Goal: Transaction & Acquisition: Purchase product/service

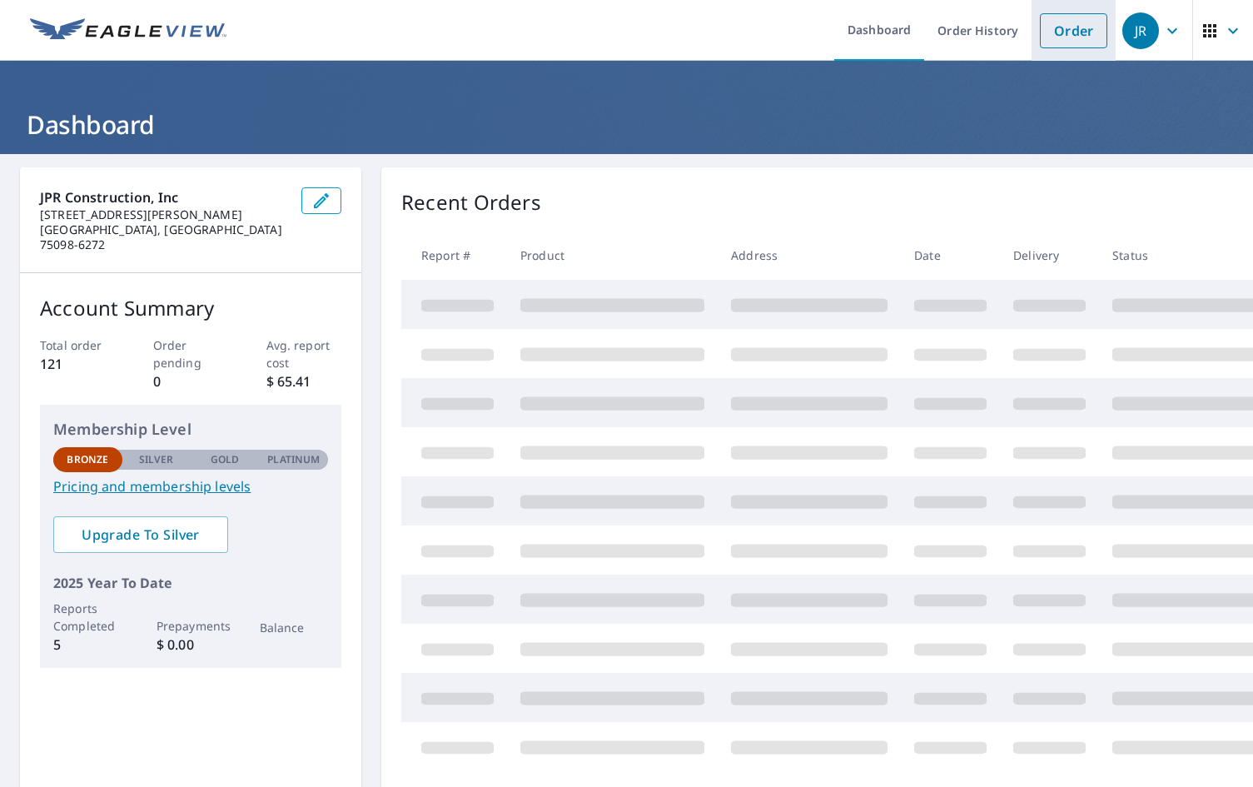
click at [1063, 31] on link "Order" at bounding box center [1073, 30] width 67 height 35
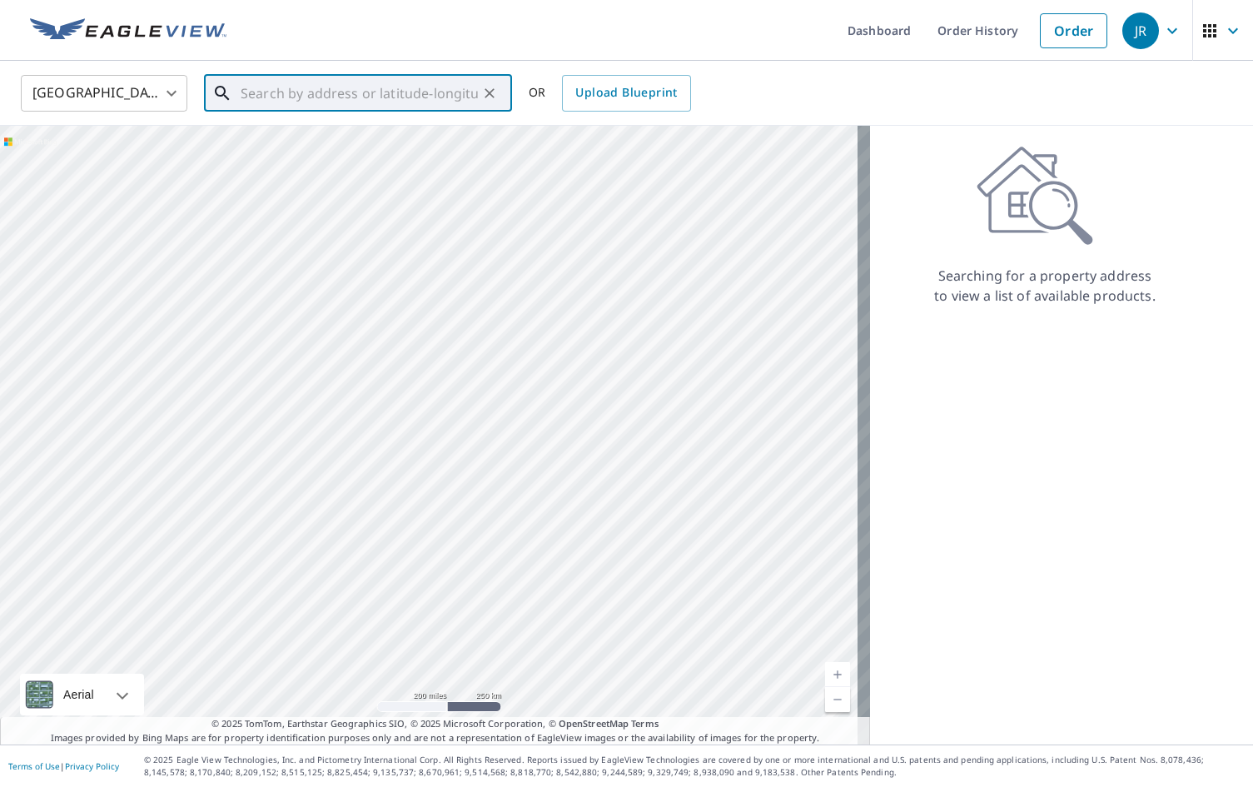
click at [287, 97] on input "text" at bounding box center [359, 93] width 237 height 47
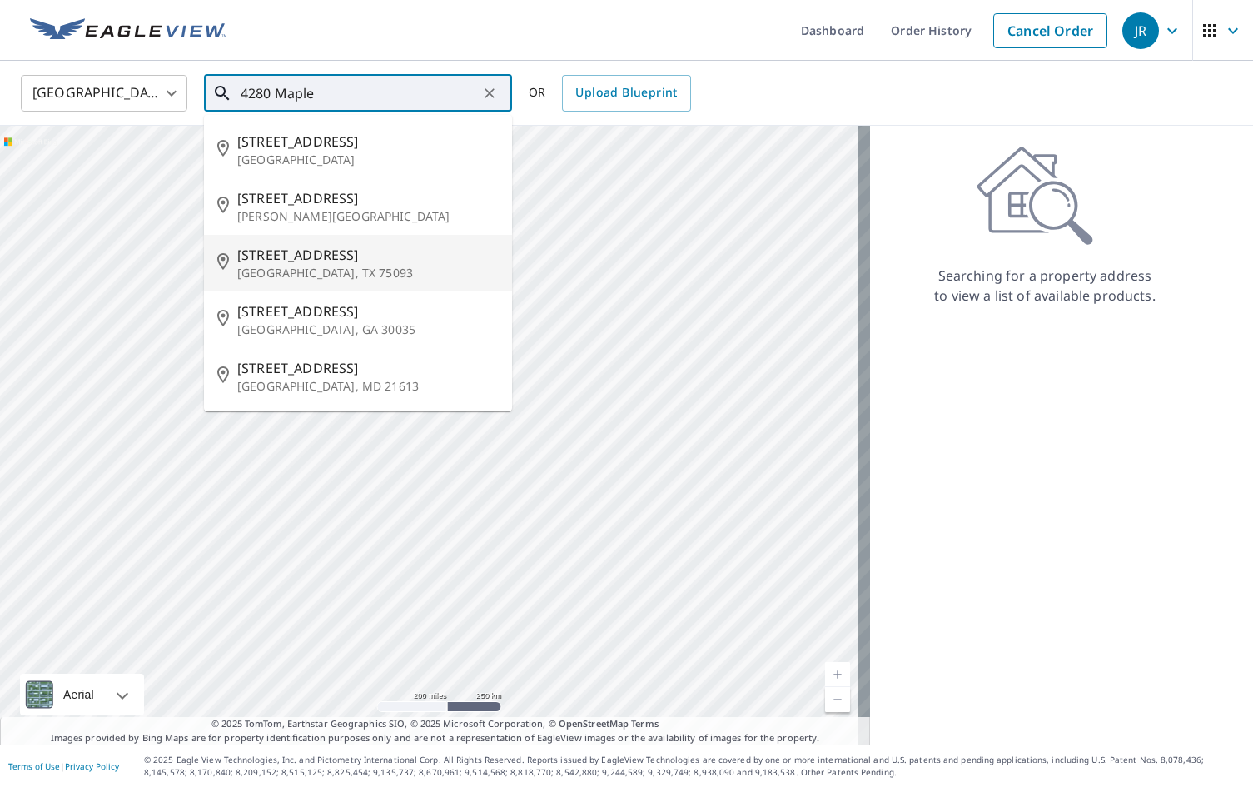
click at [279, 254] on span "[STREET_ADDRESS]" at bounding box center [367, 255] width 261 height 20
type input "[STREET_ADDRESS]"
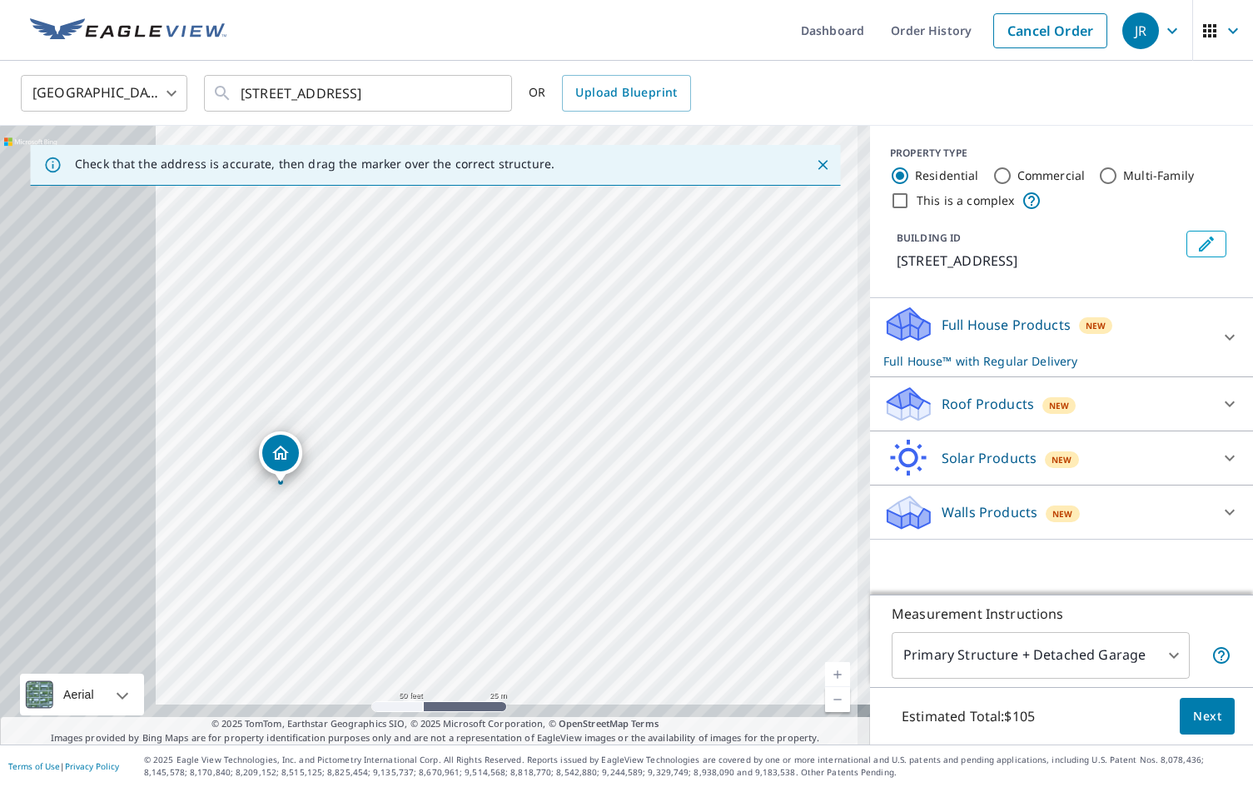
drag, startPoint x: 396, startPoint y: 434, endPoint x: 797, endPoint y: 301, distance: 422.6
click at [797, 301] on div "[STREET_ADDRESS]" at bounding box center [435, 435] width 870 height 619
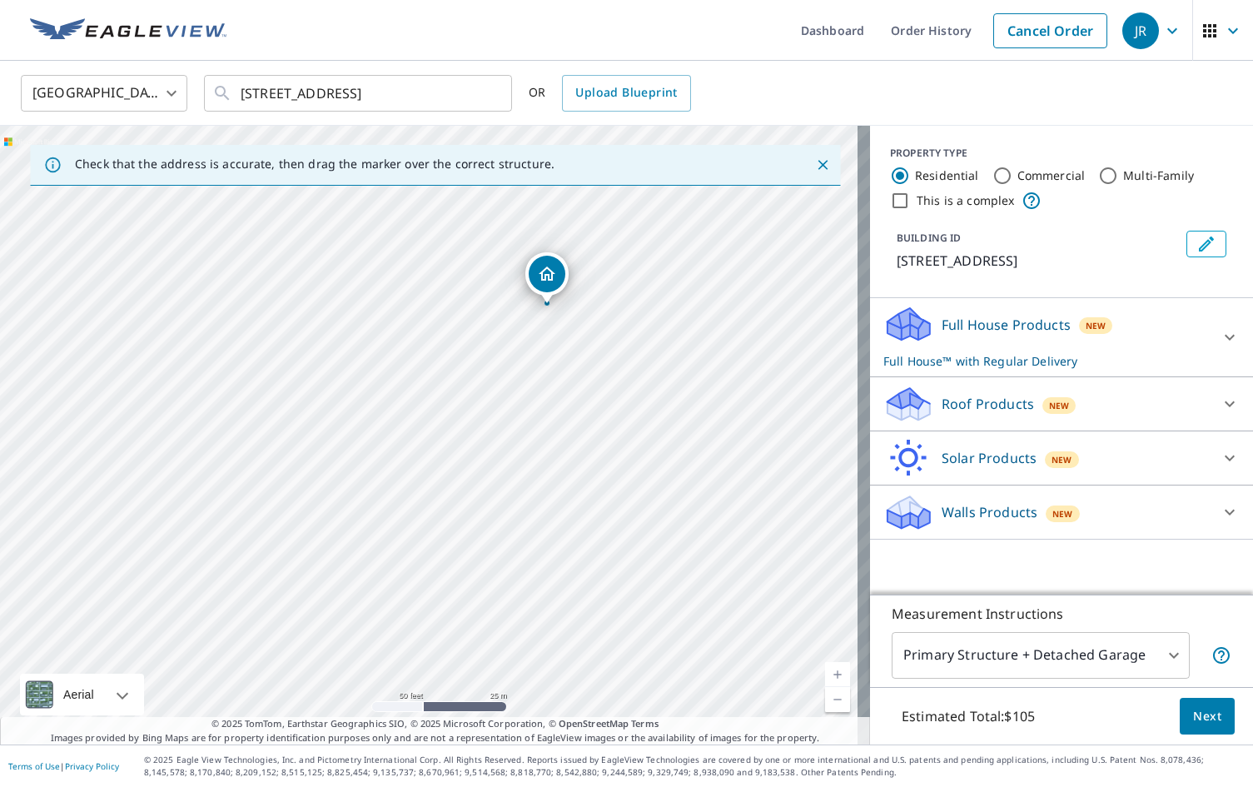
drag, startPoint x: 509, startPoint y: 413, endPoint x: 718, endPoint y: 255, distance: 262.1
click at [718, 255] on div "[STREET_ADDRESS]" at bounding box center [435, 435] width 870 height 619
click at [993, 174] on input "Commercial" at bounding box center [1003, 176] width 20 height 20
radio input "true"
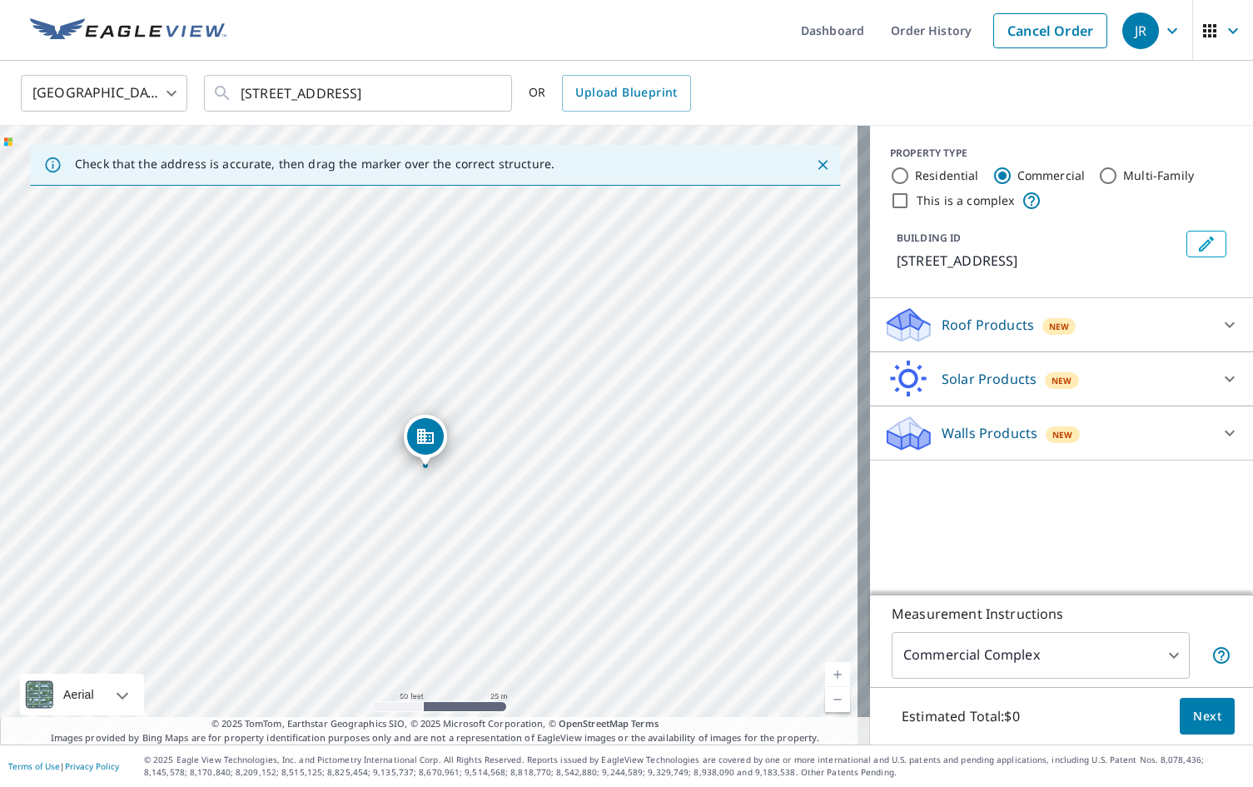
drag, startPoint x: 425, startPoint y: 402, endPoint x: 421, endPoint y: 436, distance: 33.5
drag, startPoint x: 433, startPoint y: 401, endPoint x: 420, endPoint y: 452, distance: 53.3
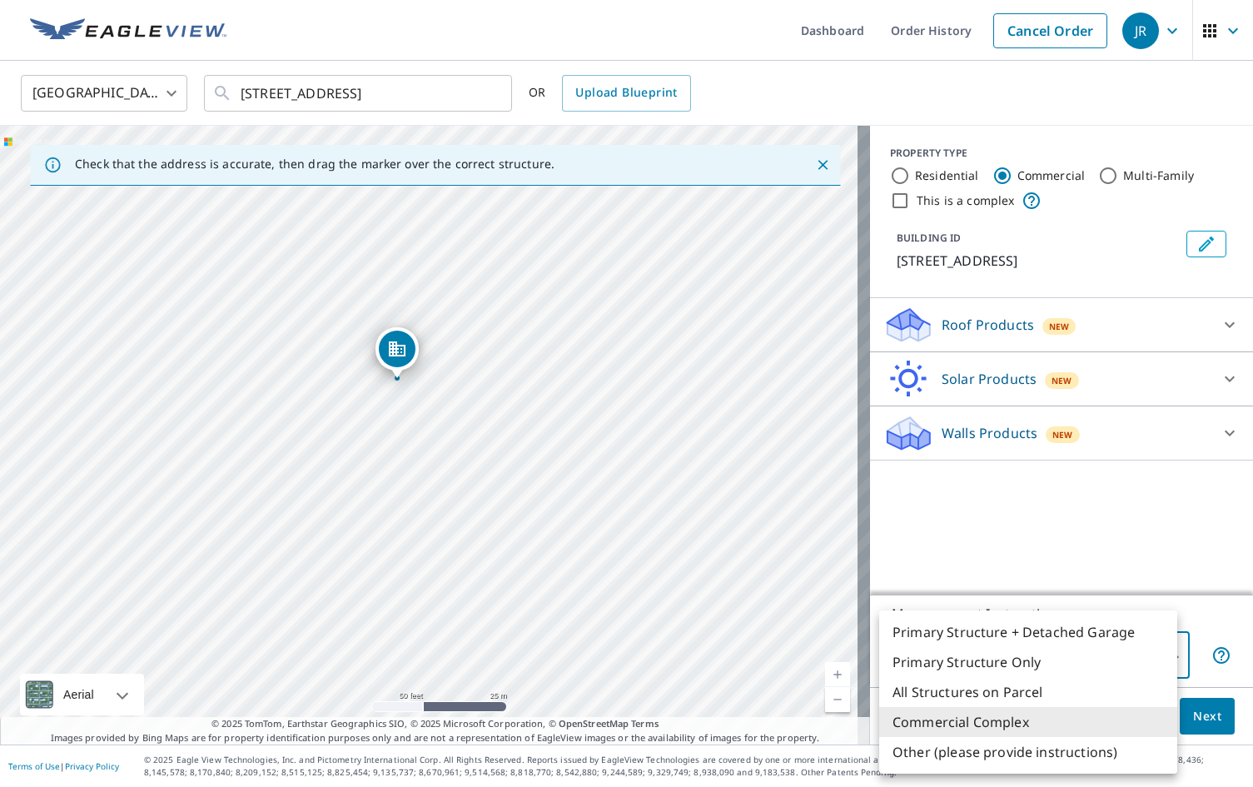
click at [1169, 649] on body "[PERSON_NAME] Dashboard Order History Cancel Order JR United States US ​ [STREE…" at bounding box center [626, 393] width 1253 height 787
click at [1001, 689] on li "All Structures on Parcel" at bounding box center [1028, 692] width 298 height 30
type input "3"
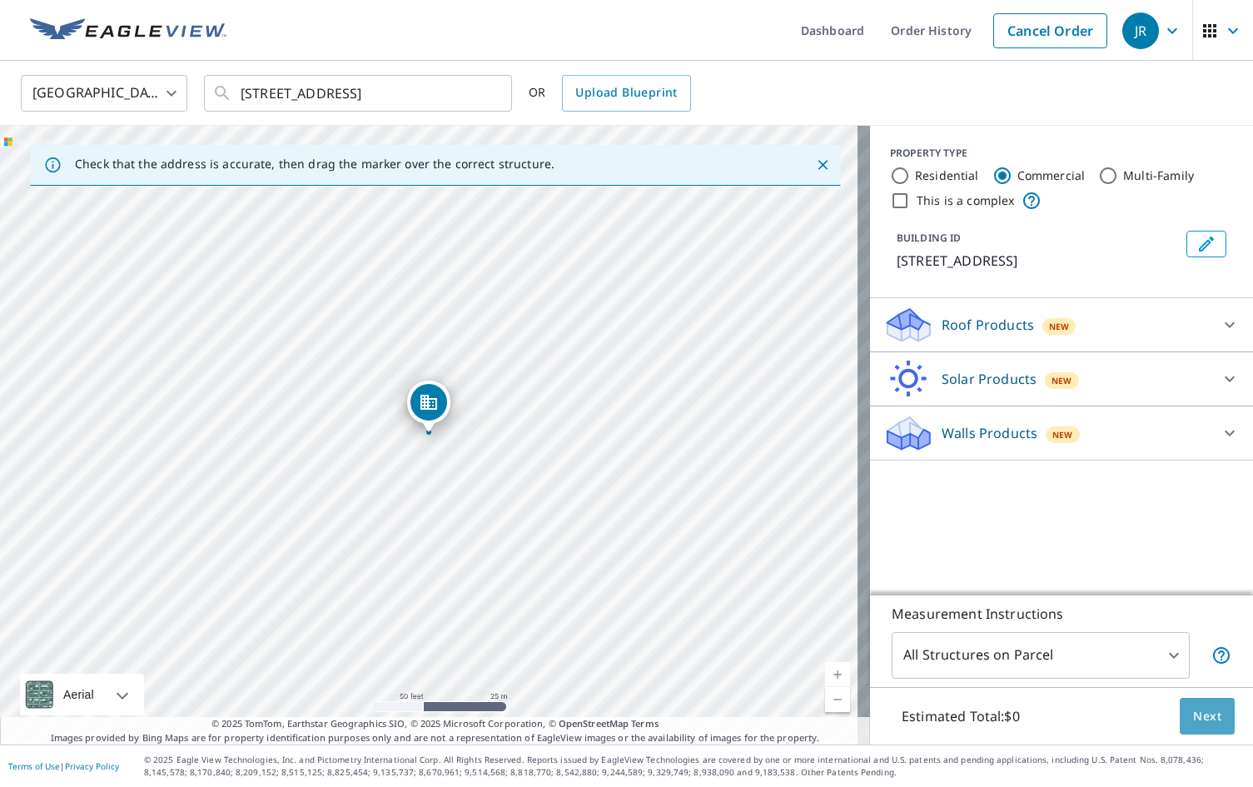
click at [1193, 712] on span "Next" at bounding box center [1207, 716] width 28 height 21
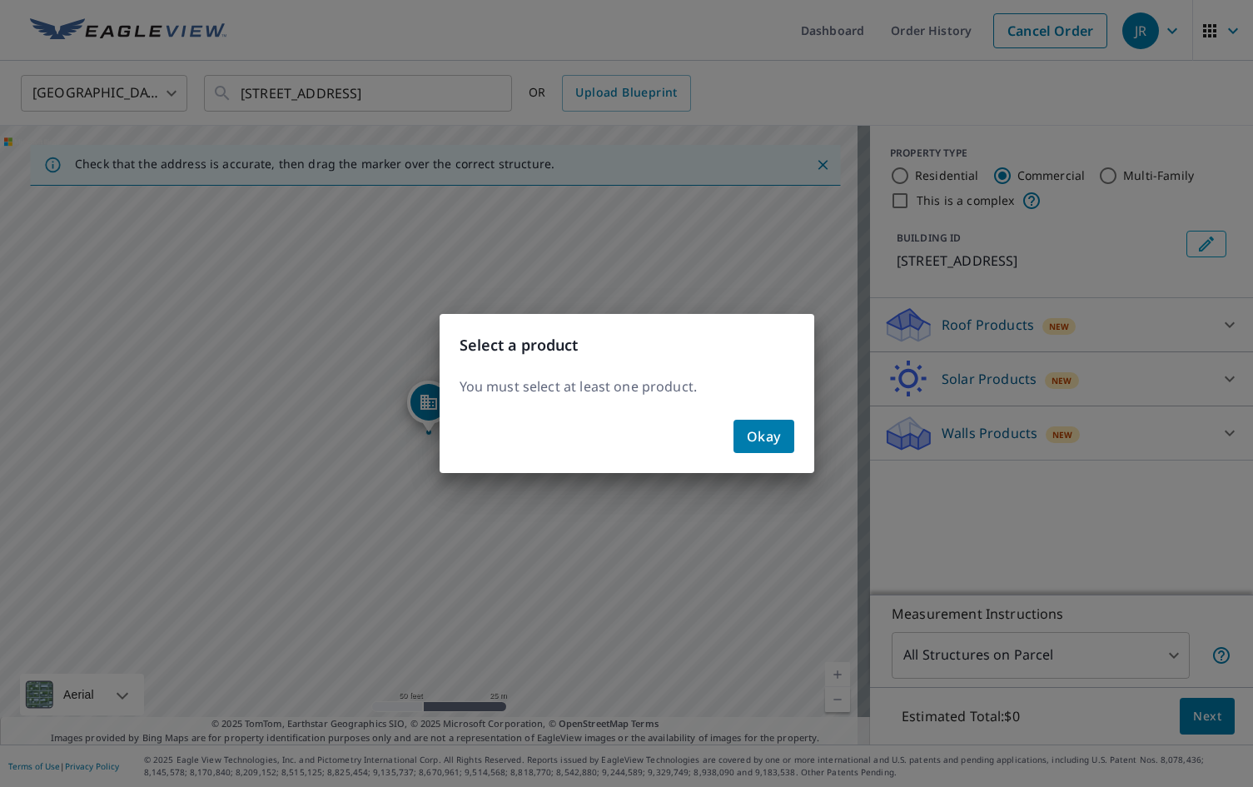
click at [770, 437] on span "Okay" at bounding box center [764, 436] width 34 height 23
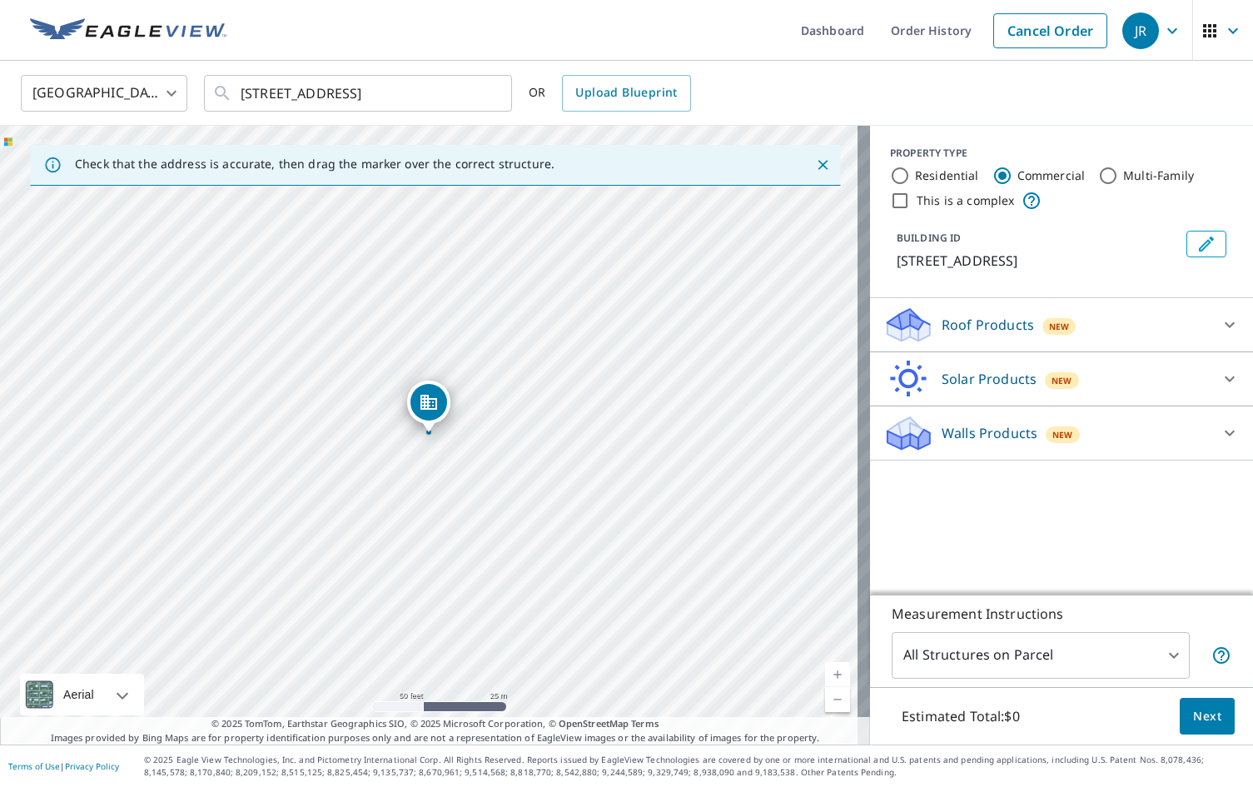
click at [1220, 321] on icon at bounding box center [1230, 325] width 20 height 20
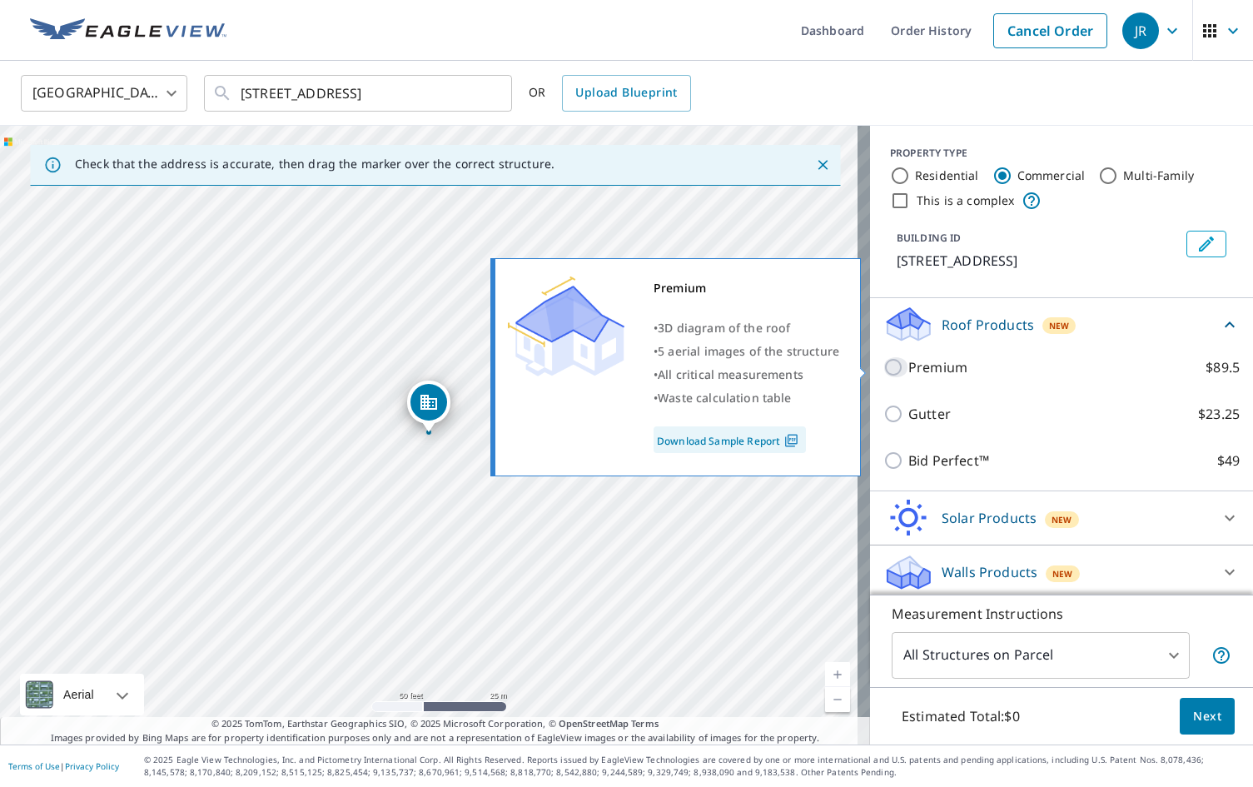
click at [883, 366] on input "Premium $89.5" at bounding box center [895, 367] width 25 height 20
checkbox input "true"
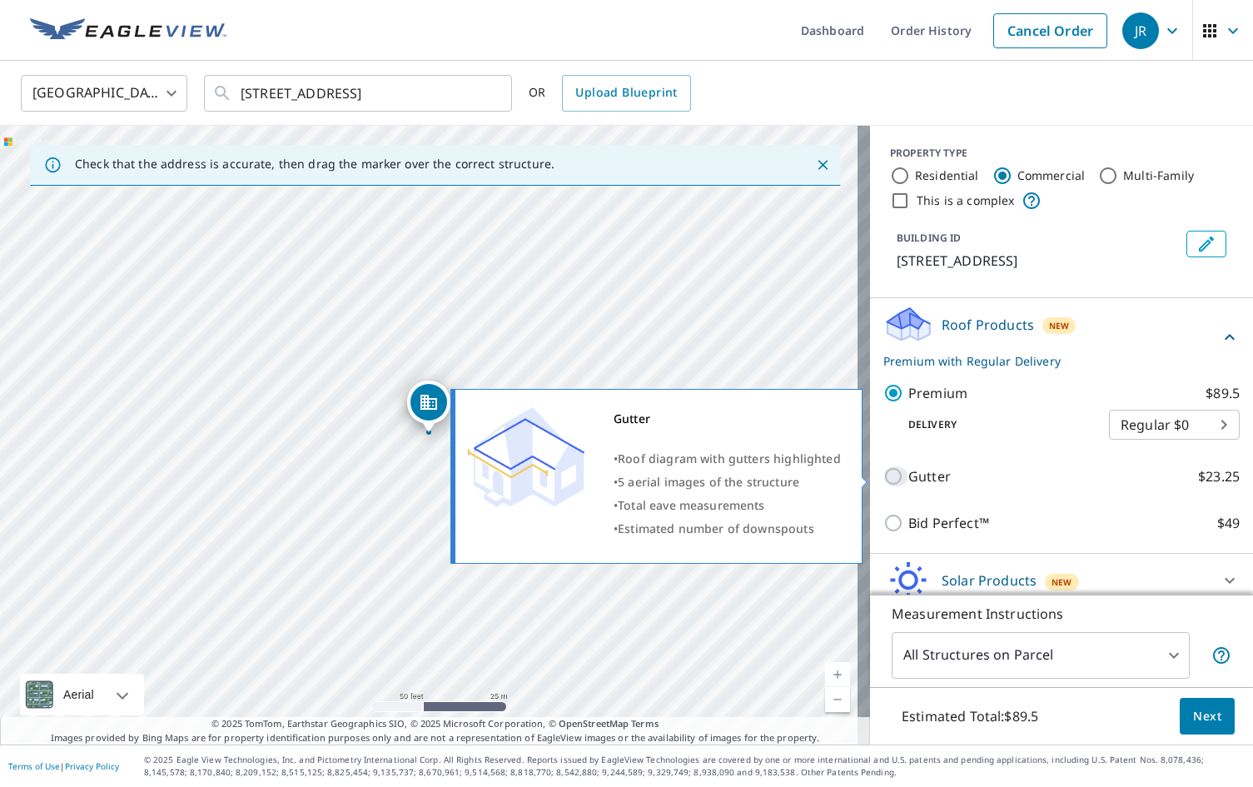
click at [883, 472] on input "Gutter $23.25" at bounding box center [895, 476] width 25 height 20
checkbox input "true"
type input "2"
checkbox input "false"
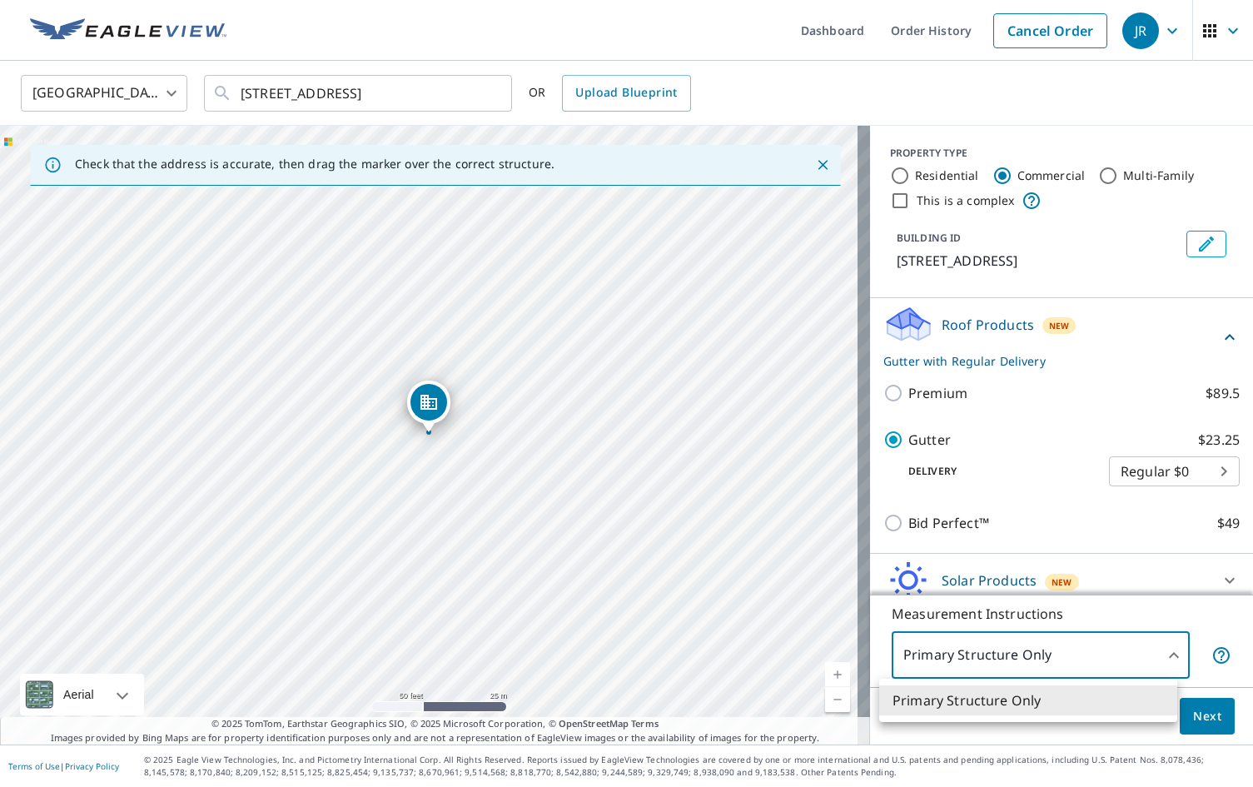
click at [1168, 654] on body "[PERSON_NAME] Dashboard Order History Cancel Order JR United States US ​ [STREE…" at bounding box center [626, 393] width 1253 height 787
click at [1168, 654] on div at bounding box center [626, 393] width 1253 height 787
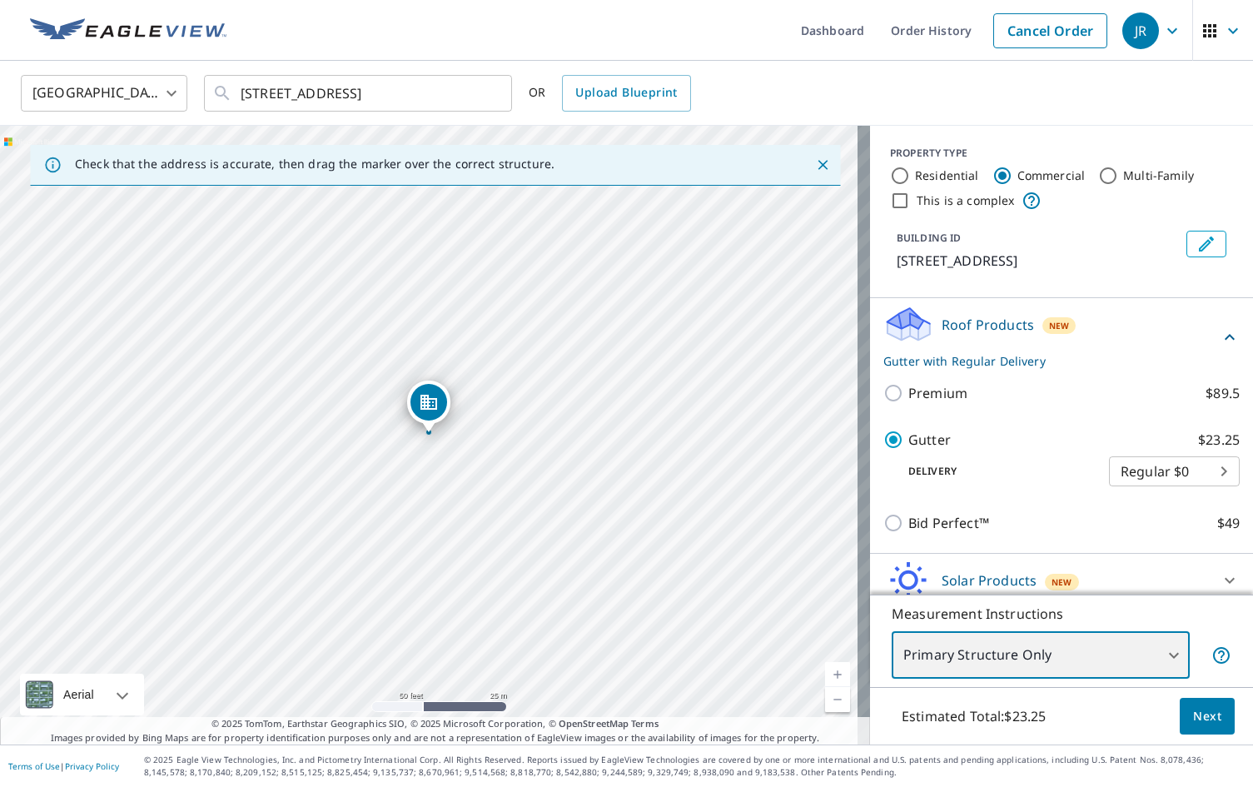
scroll to position [67, 0]
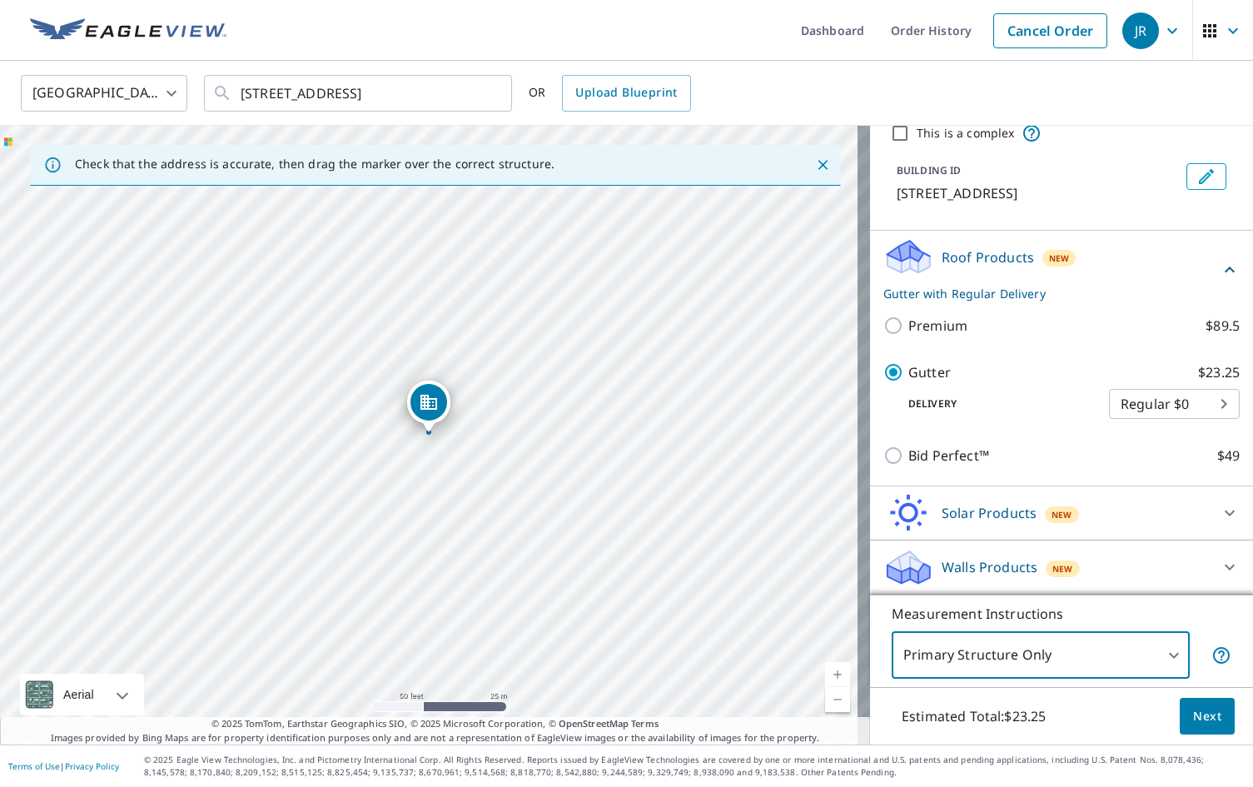
click at [1180, 720] on button "Next" at bounding box center [1207, 716] width 55 height 37
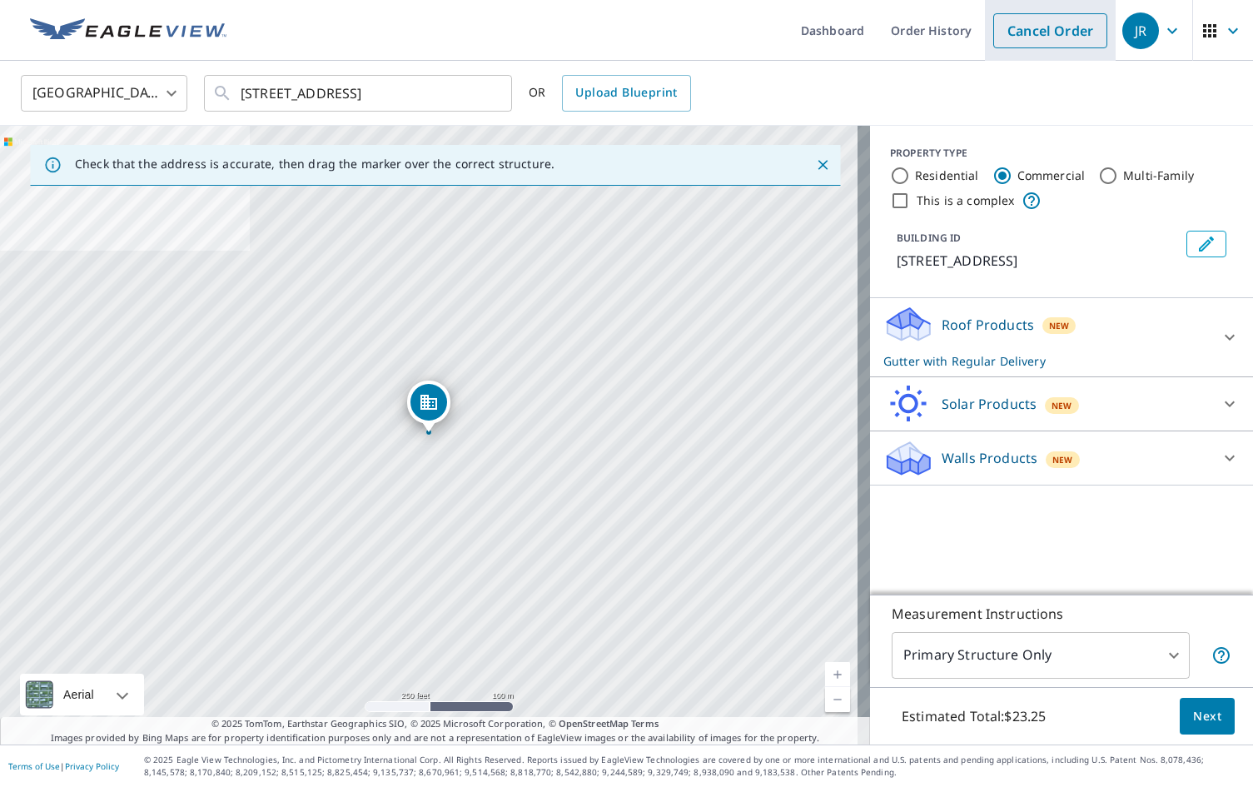
click at [1053, 33] on link "Cancel Order" at bounding box center [1050, 30] width 114 height 35
